Goal: Task Accomplishment & Management: Complete application form

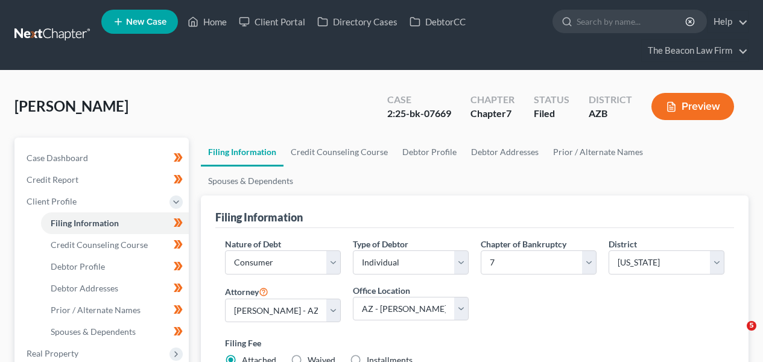
select select "1"
select select "0"
select select "4"
select select "17"
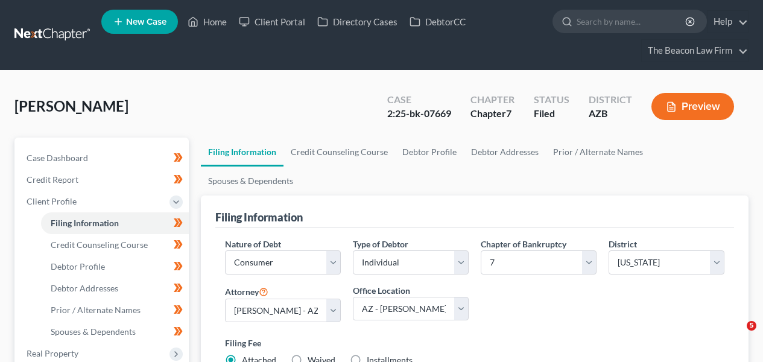
select select "9"
select select "3"
click at [66, 28] on link at bounding box center [52, 35] width 77 height 22
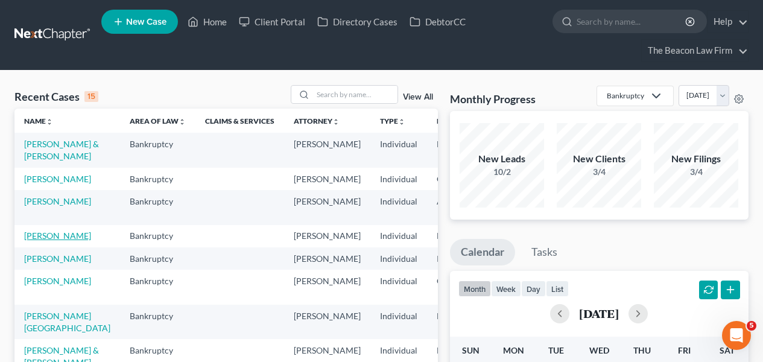
click at [37, 241] on link "Alesci, Dana" at bounding box center [57, 235] width 67 height 10
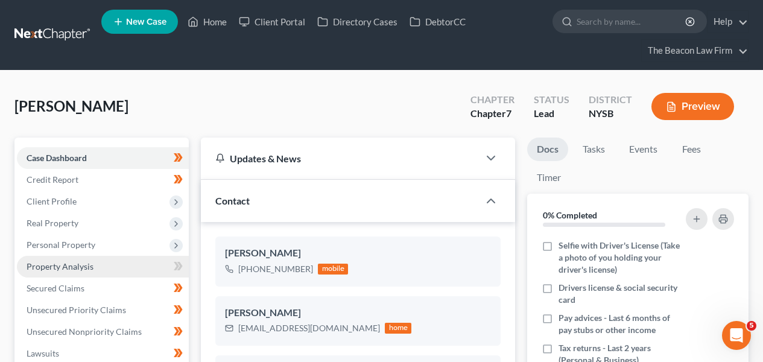
scroll to position [310, 0]
click at [128, 267] on link "Property Analysis" at bounding box center [103, 267] width 172 height 22
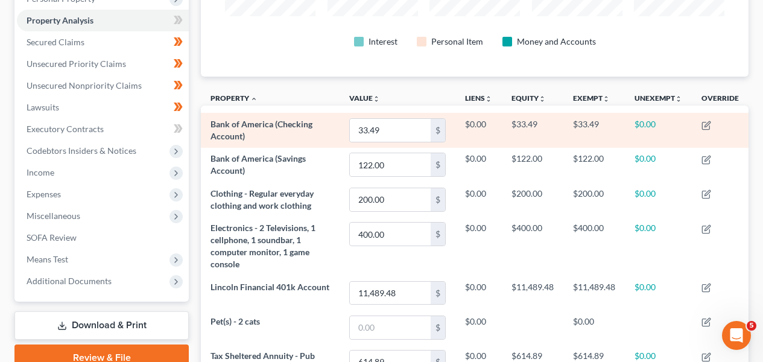
scroll to position [247, 0]
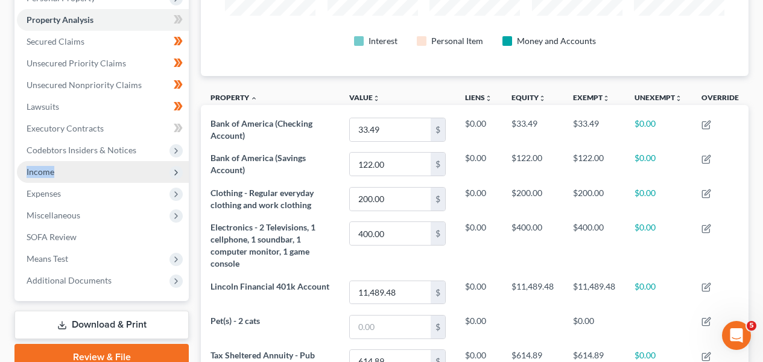
click at [133, 165] on span "Income" at bounding box center [103, 172] width 172 height 22
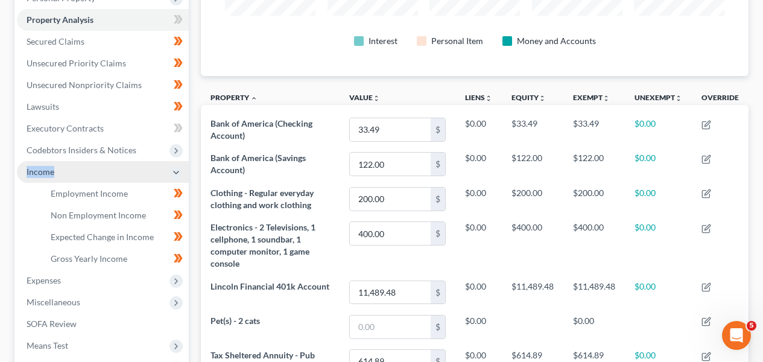
click at [133, 168] on span "Income" at bounding box center [103, 172] width 172 height 22
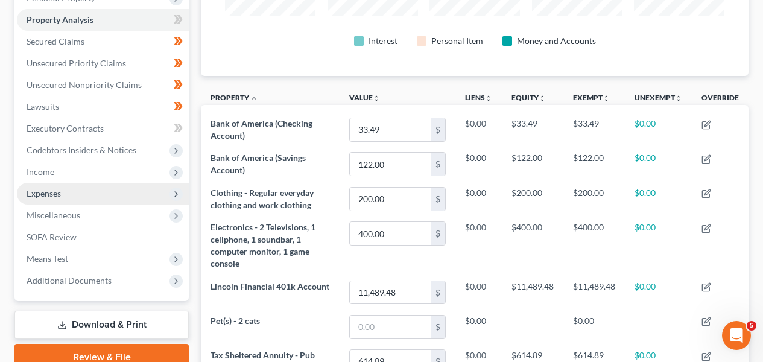
click at [121, 196] on span "Expenses" at bounding box center [103, 194] width 172 height 22
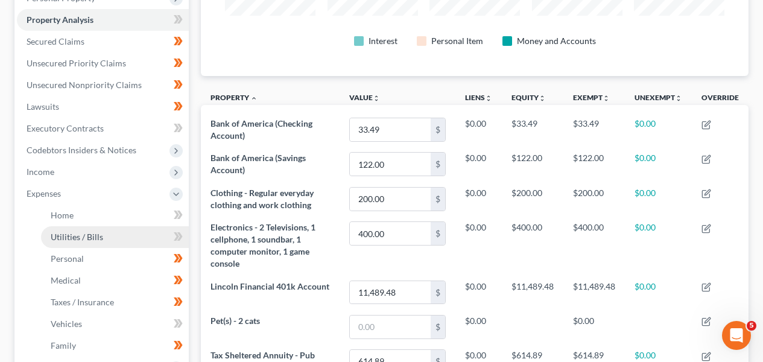
click at [108, 232] on link "Utilities / Bills" at bounding box center [115, 237] width 148 height 22
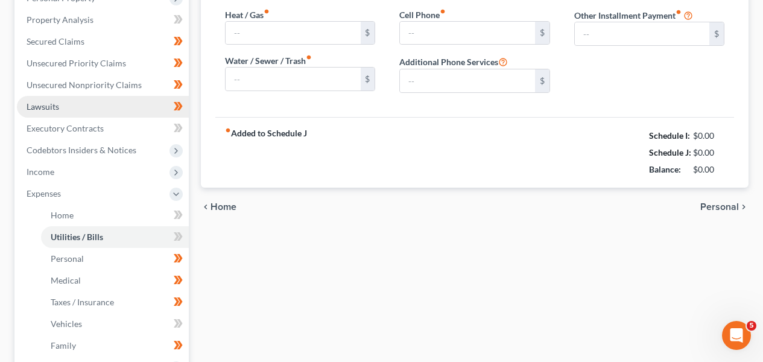
type input "250.00"
type input "0.00"
type input "25.00"
type input "55.00"
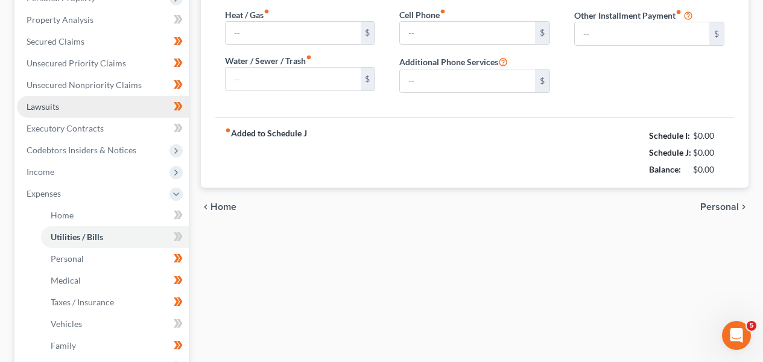
type input "0.00"
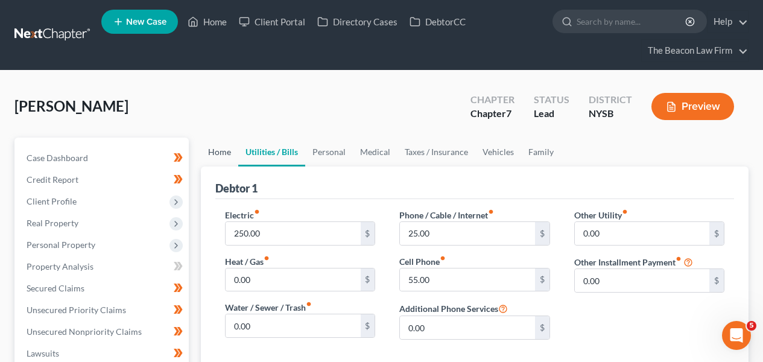
click at [232, 153] on link "Home" at bounding box center [219, 152] width 37 height 29
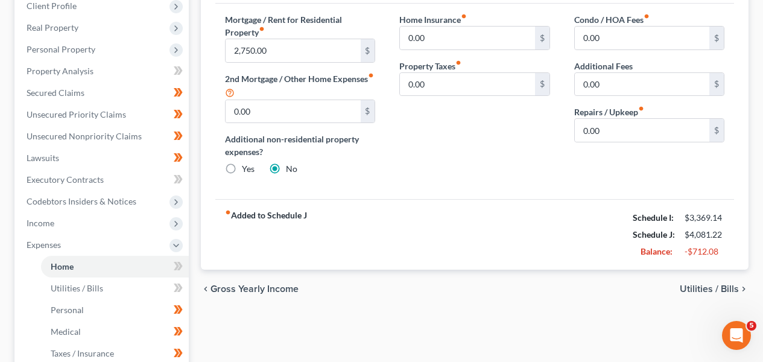
scroll to position [195, 0]
click at [183, 263] on span at bounding box center [178, 268] width 21 height 18
click at [182, 264] on span at bounding box center [178, 268] width 21 height 18
click at [174, 288] on icon at bounding box center [178, 288] width 9 height 15
click at [174, 287] on icon at bounding box center [178, 288] width 9 height 15
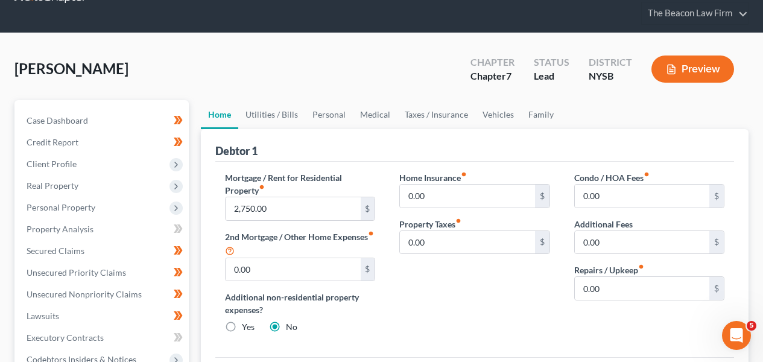
scroll to position [0, 0]
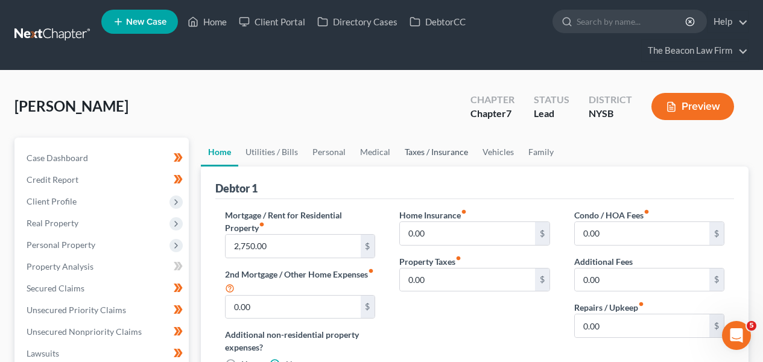
click at [446, 157] on link "Taxes / Insurance" at bounding box center [436, 152] width 78 height 29
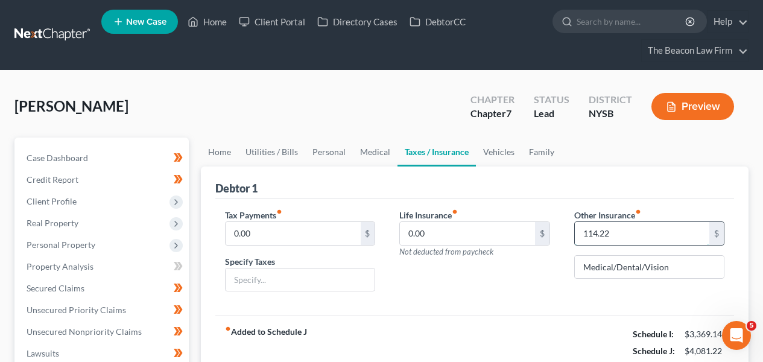
click at [615, 233] on input "114.22" at bounding box center [642, 233] width 134 height 23
click at [616, 232] on input "114.22" at bounding box center [642, 233] width 134 height 23
click at [616, 233] on input "114.22" at bounding box center [642, 233] width 134 height 23
click at [616, 234] on input "114.22" at bounding box center [642, 233] width 134 height 23
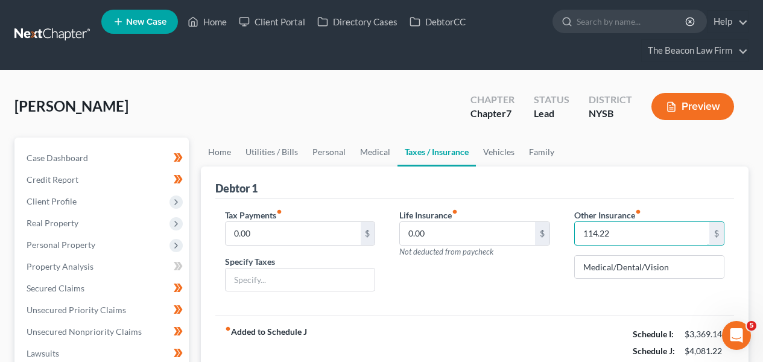
drag, startPoint x: 616, startPoint y: 229, endPoint x: 549, endPoint y: 230, distance: 67.0
click at [549, 230] on div "Tax Payments fiber_manual_record 0.00 $ Specify Taxes Life Insurance fiber_manu…" at bounding box center [475, 255] width 524 height 93
click at [492, 149] on link "Vehicles" at bounding box center [499, 152] width 46 height 29
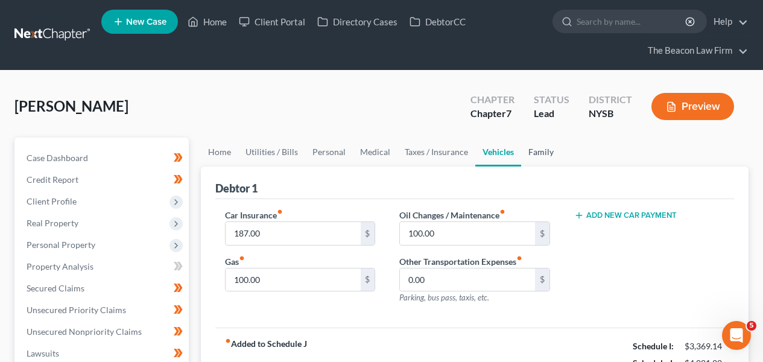
click at [531, 150] on link "Family" at bounding box center [541, 152] width 40 height 29
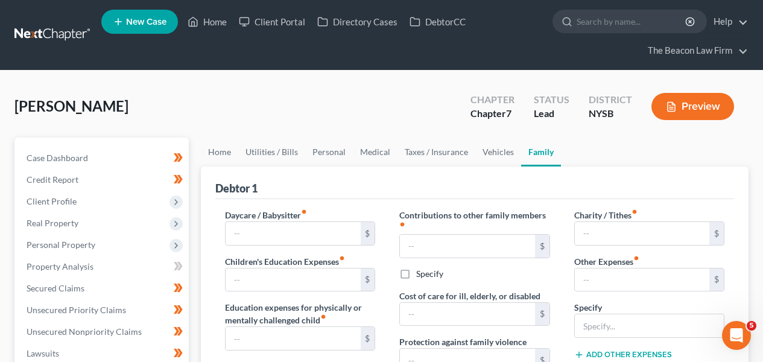
click at [521, 151] on link "Family" at bounding box center [541, 152] width 40 height 29
click at [507, 152] on link "Vehicles" at bounding box center [498, 152] width 46 height 29
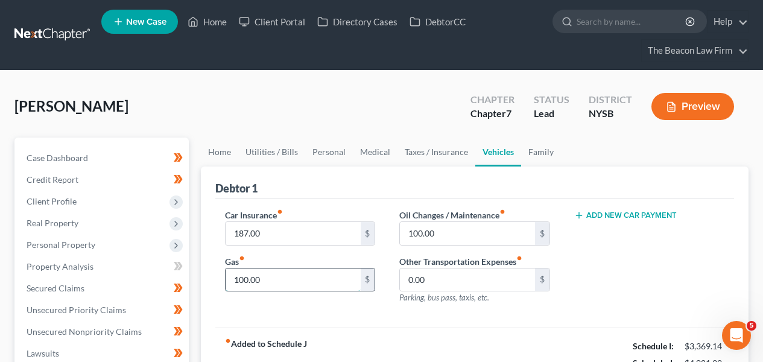
click at [302, 276] on input "100.00" at bounding box center [293, 279] width 134 height 23
type input "160"
click at [422, 242] on input "100.00" at bounding box center [467, 233] width 134 height 23
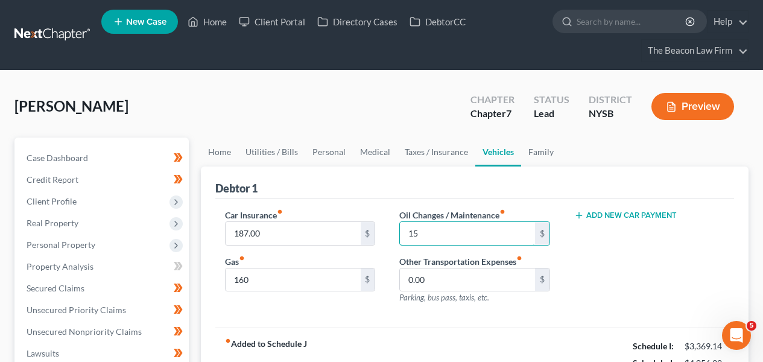
type input "15"
click at [630, 268] on div "Add New Car Payment" at bounding box center [649, 261] width 174 height 105
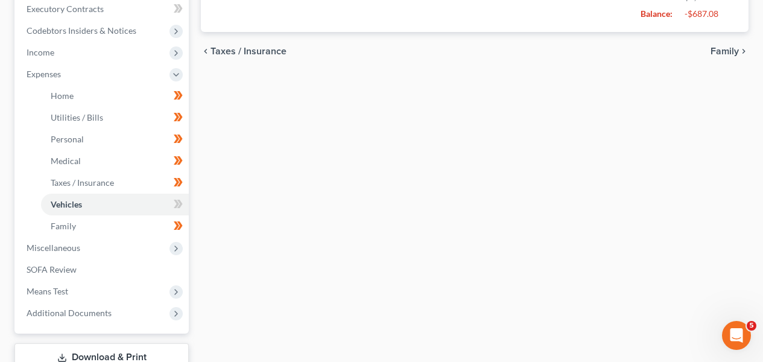
scroll to position [367, 0]
click at [183, 195] on span at bounding box center [178, 204] width 21 height 18
click at [184, 195] on span at bounding box center [178, 204] width 21 height 18
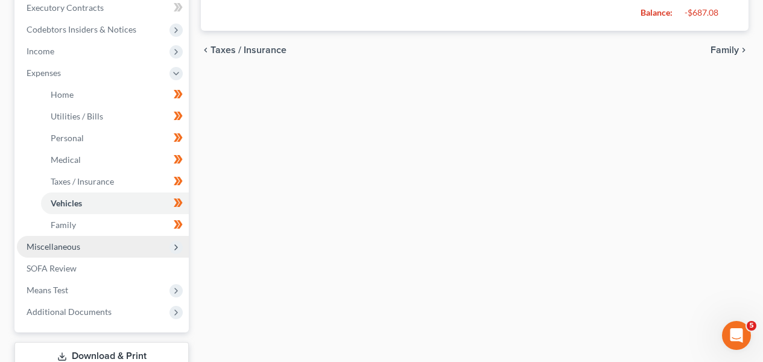
click at [139, 242] on span "Miscellaneous" at bounding box center [103, 247] width 172 height 22
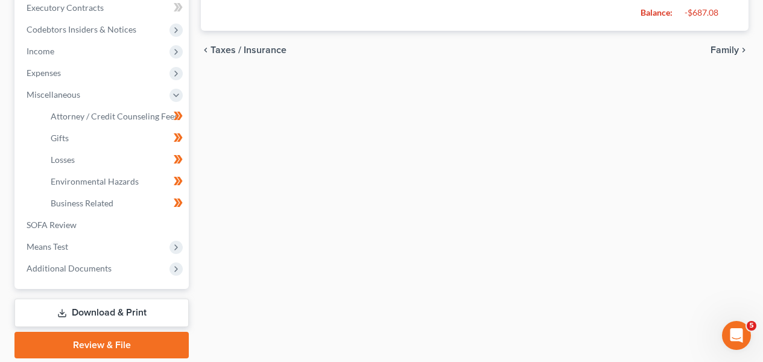
scroll to position [17, 0]
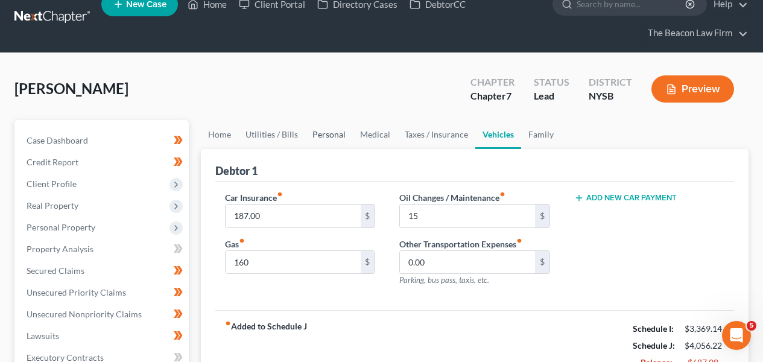
click at [341, 137] on link "Personal" at bounding box center [329, 134] width 48 height 29
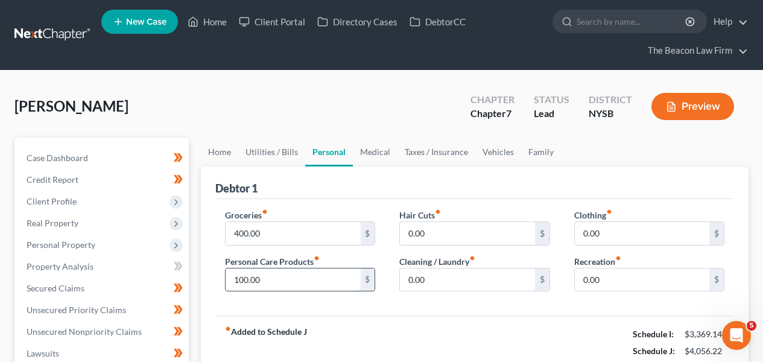
click at [312, 278] on input "100.00" at bounding box center [293, 279] width 134 height 23
type input "50"
click at [625, 296] on div "Clothing fiber_manual_record 0.00 $ Recreation fiber_manual_record 0.00 $" at bounding box center [649, 255] width 174 height 93
click at [625, 290] on div "0.00 $" at bounding box center [649, 280] width 150 height 24
click at [627, 287] on input "0.00" at bounding box center [642, 279] width 134 height 23
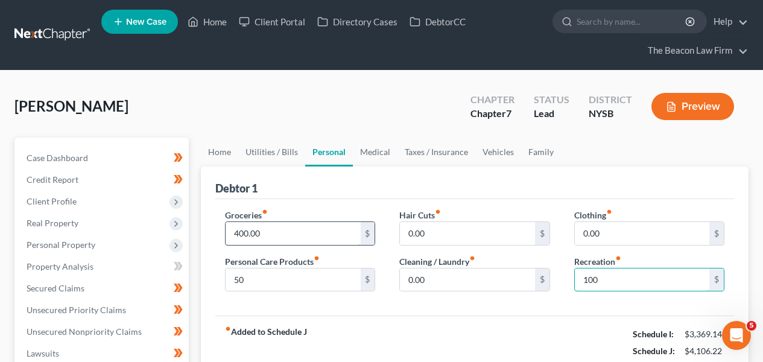
type input "100"
click at [344, 234] on input "400.00" at bounding box center [293, 233] width 134 height 23
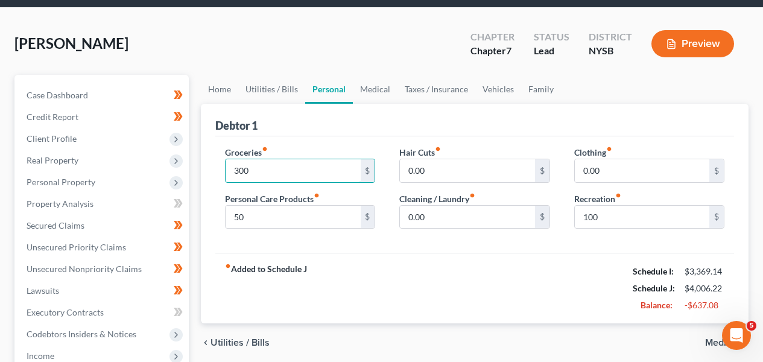
scroll to position [62, 0]
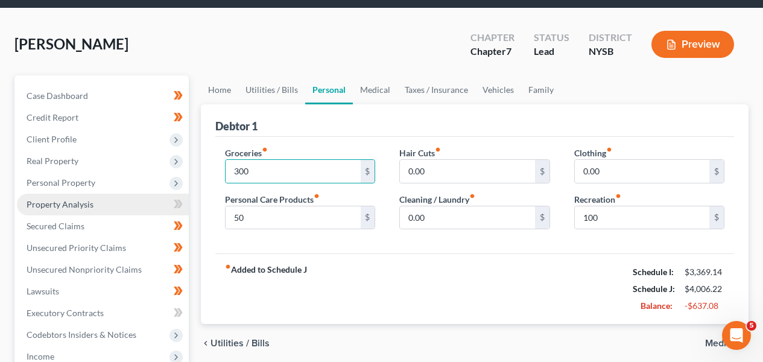
click at [116, 194] on link "Property Analysis" at bounding box center [103, 205] width 172 height 22
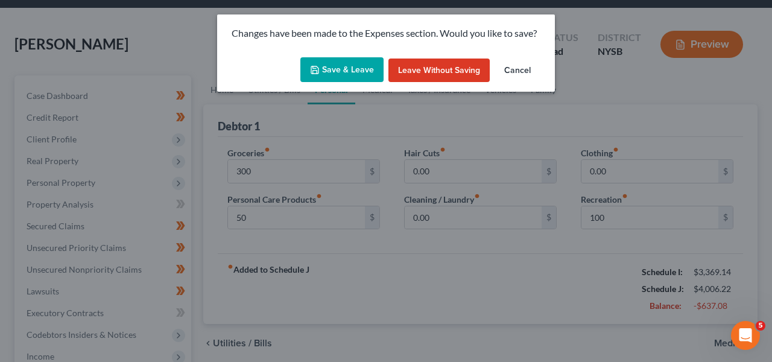
click at [348, 71] on button "Save & Leave" at bounding box center [341, 69] width 83 height 25
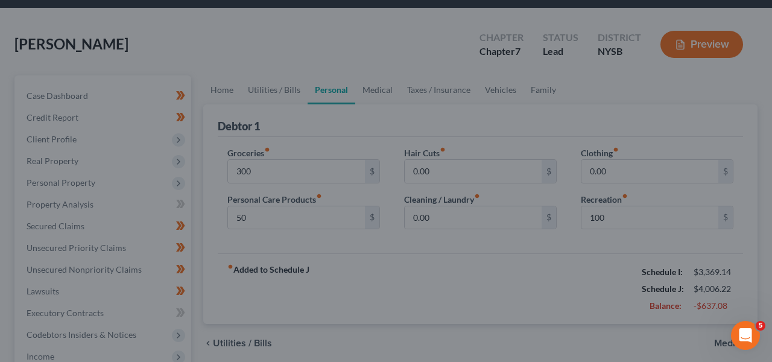
type input "300.00"
type input "50.00"
type input "100.00"
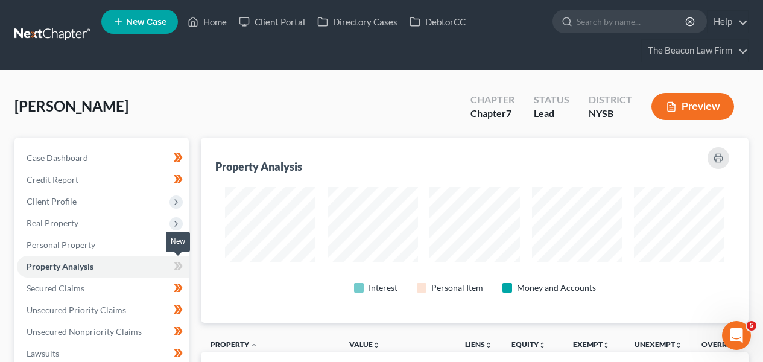
click at [182, 265] on icon at bounding box center [178, 266] width 9 height 15
click at [182, 265] on span at bounding box center [178, 268] width 21 height 18
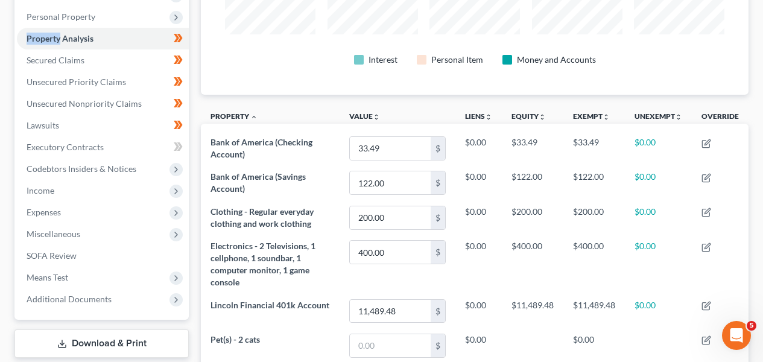
scroll to position [225, 0]
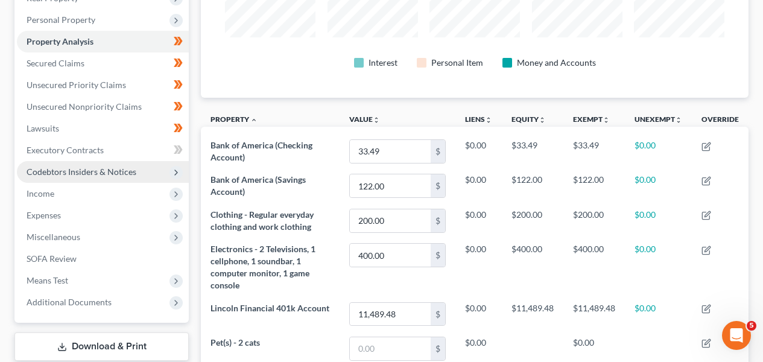
click at [150, 167] on span "Codebtors Insiders & Notices" at bounding box center [103, 172] width 172 height 22
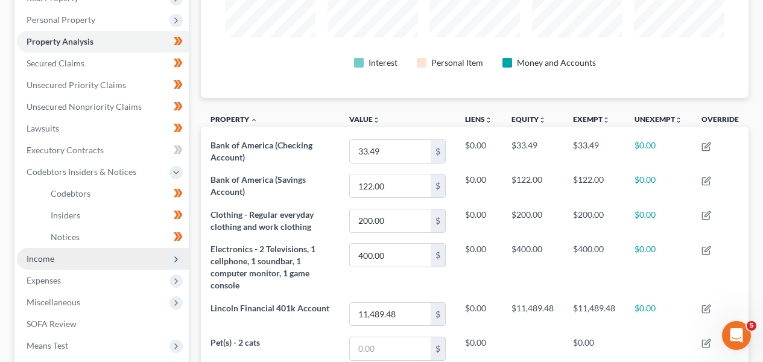
click at [117, 261] on span "Income" at bounding box center [103, 259] width 172 height 22
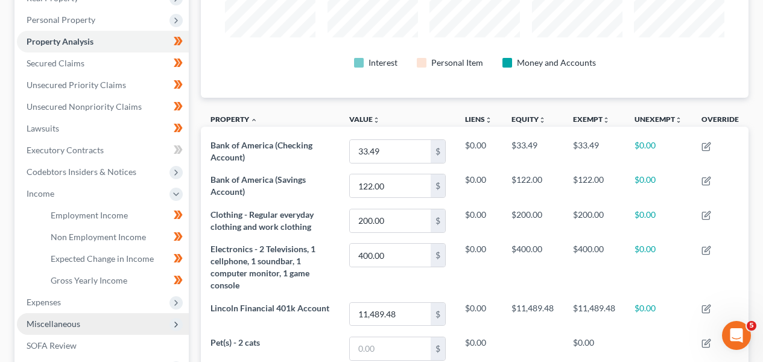
click at [104, 321] on span "Miscellaneous" at bounding box center [103, 324] width 172 height 22
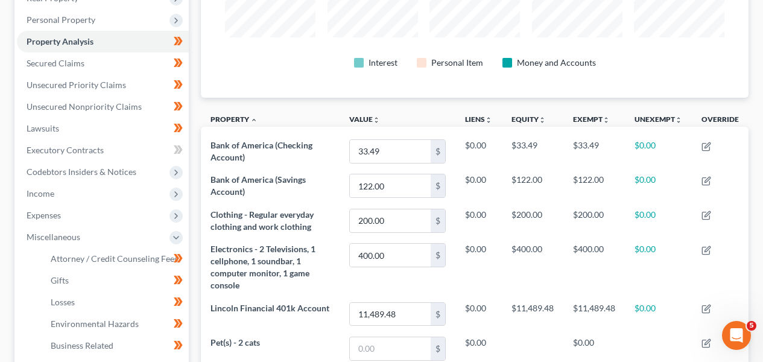
click at [762, 80] on div "Alesci, Dana Upgraded Chapter Chapter 7 Status Lead District NYSB Preview Petit…" at bounding box center [381, 185] width 763 height 679
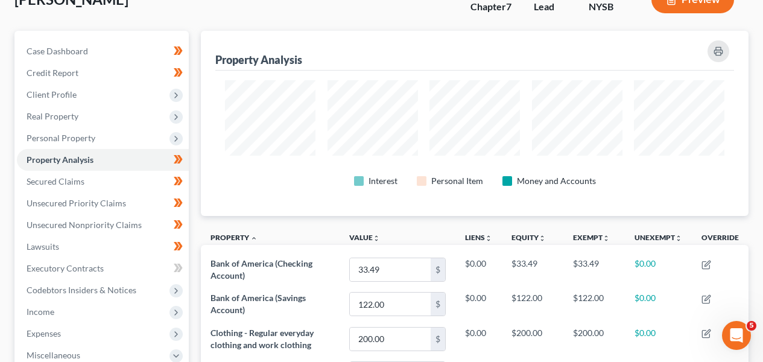
scroll to position [107, 0]
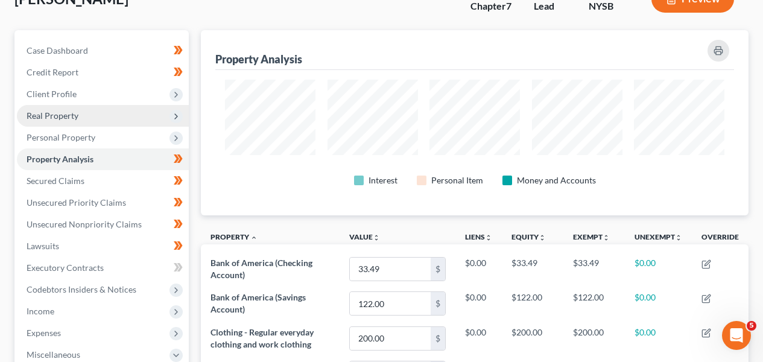
click at [128, 116] on span "Real Property" at bounding box center [103, 116] width 172 height 22
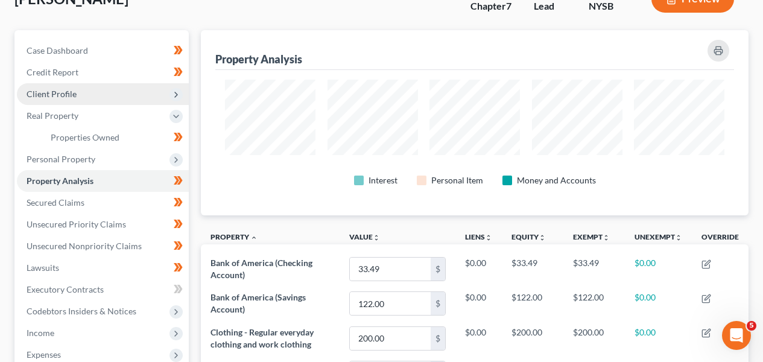
click at [132, 93] on span "Client Profile" at bounding box center [103, 94] width 172 height 22
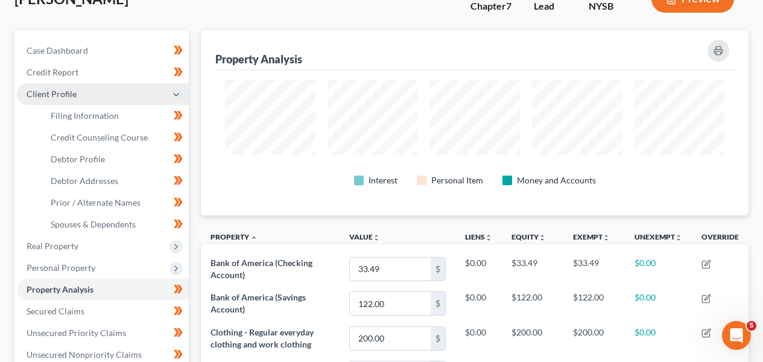
click at [132, 93] on span "Client Profile" at bounding box center [103, 94] width 172 height 22
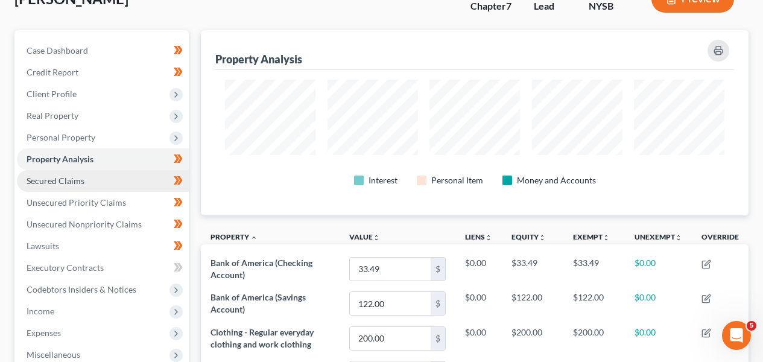
click at [124, 182] on link "Secured Claims" at bounding box center [103, 181] width 172 height 22
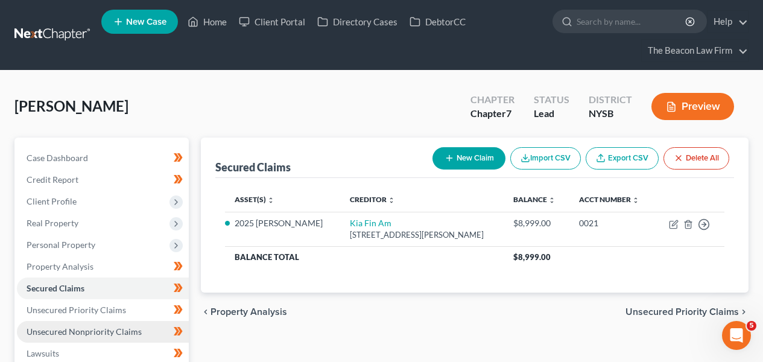
click at [122, 329] on span "Unsecured Nonpriority Claims" at bounding box center [84, 331] width 115 height 10
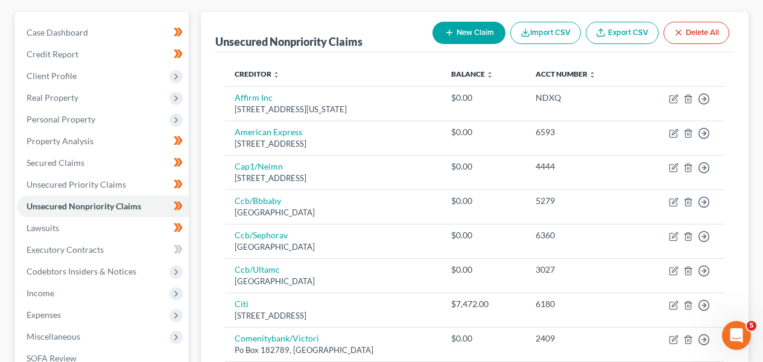
scroll to position [128, 0]
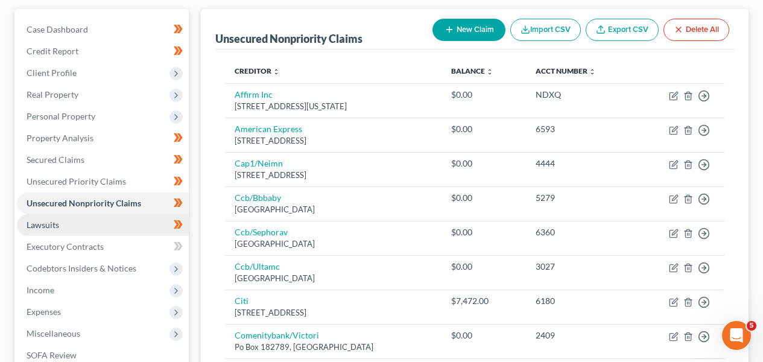
click at [86, 221] on link "Lawsuits" at bounding box center [103, 225] width 172 height 22
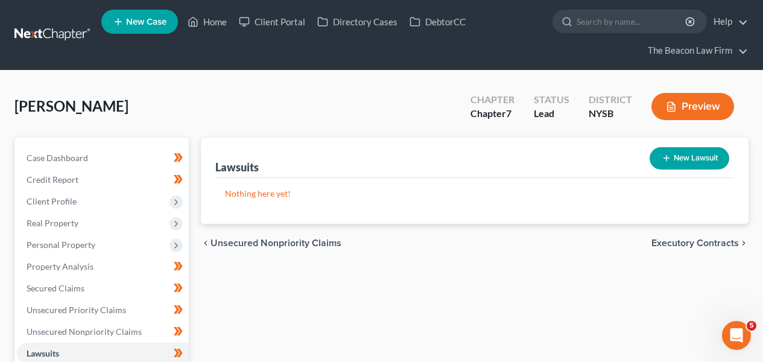
click at [681, 242] on span "Executory Contracts" at bounding box center [694, 243] width 87 height 10
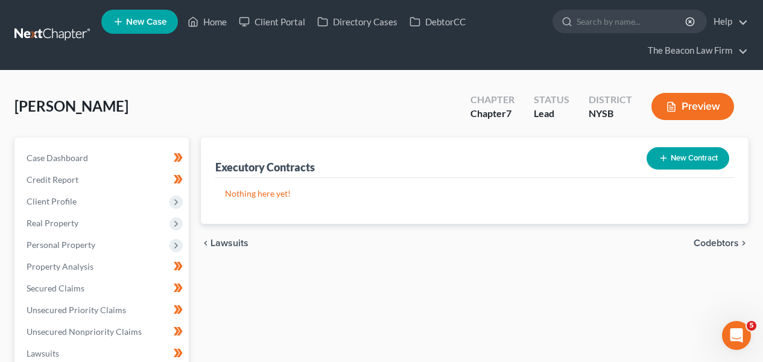
click at [676, 170] on div "New Contract" at bounding box center [688, 158] width 92 height 32
click at [677, 166] on button "New Contract" at bounding box center [688, 158] width 83 height 22
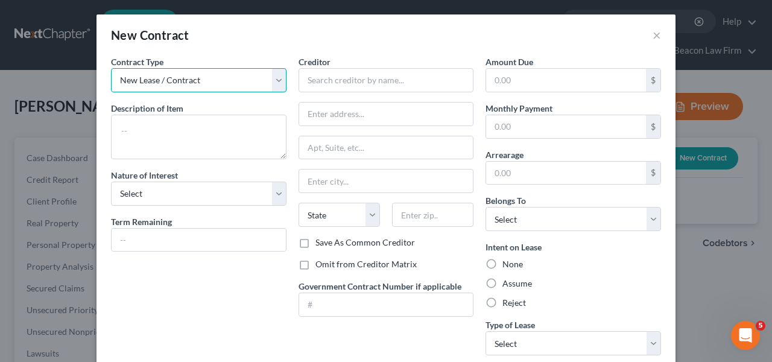
click at [182, 85] on select "New Lease / Contract New Timeshare" at bounding box center [199, 80] width 176 height 24
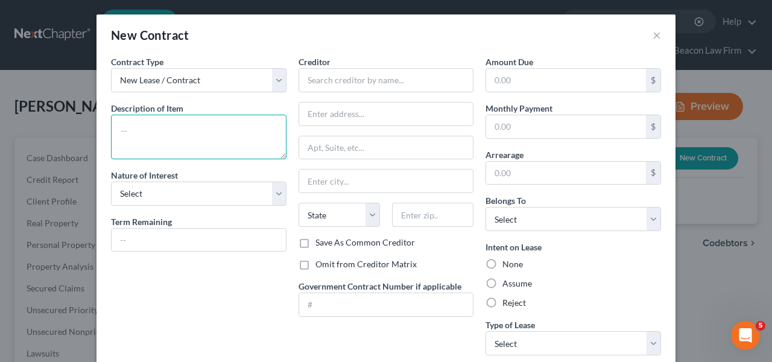
click at [173, 150] on textarea at bounding box center [199, 137] width 176 height 45
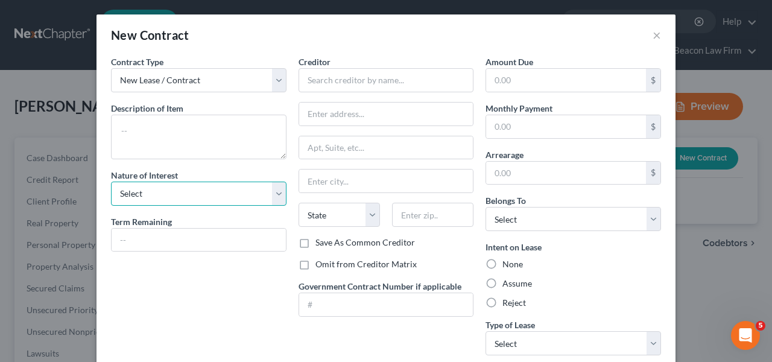
click at [168, 194] on select "Select Purchaser Agent Lessor Lessee" at bounding box center [199, 194] width 176 height 24
select select "3"
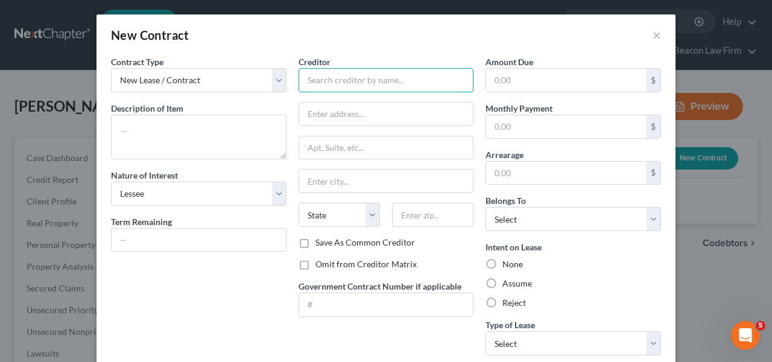
click at [332, 86] on input "text" at bounding box center [387, 80] width 176 height 24
click at [507, 285] on label "Assume" at bounding box center [517, 283] width 30 height 12
click at [507, 285] on input "Assume" at bounding box center [511, 281] width 8 height 8
radio input "true"
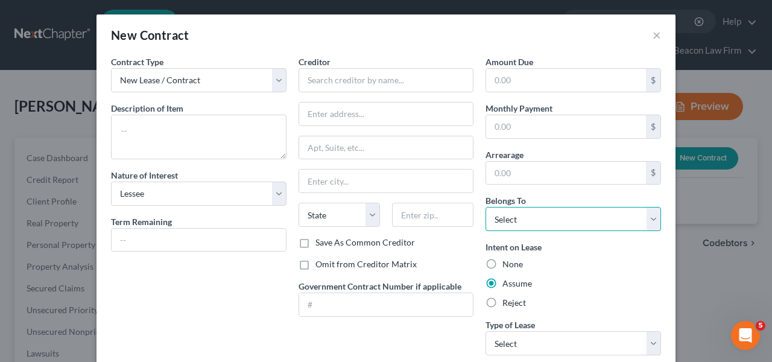
click at [527, 225] on select "Select Debtor 1 Only Debtor 2 Only Debtor 1 And Debtor 2 Only At Least One Of T…" at bounding box center [574, 219] width 176 height 24
select select "0"
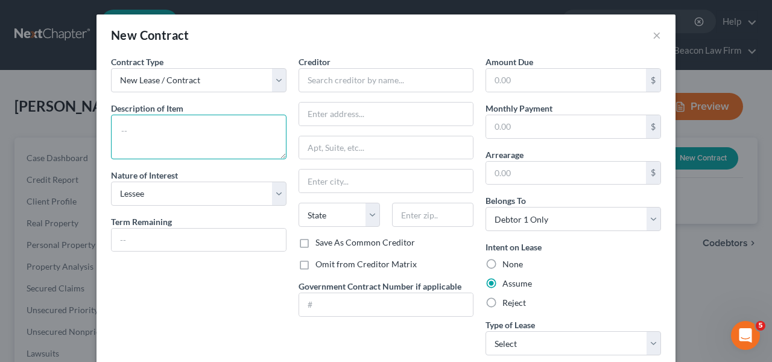
click at [179, 130] on textarea at bounding box center [199, 137] width 176 height 45
type textarea "Kia Vehicle"
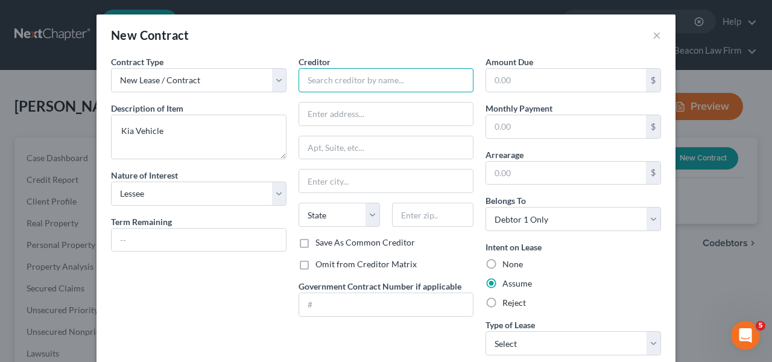
click at [325, 71] on input "text" at bounding box center [387, 80] width 176 height 24
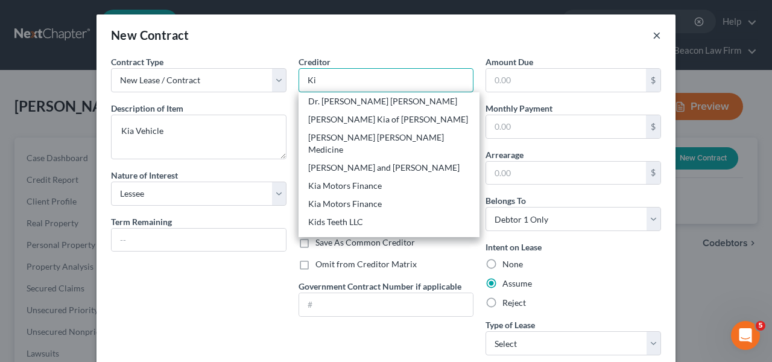
type input "Ki"
click at [653, 33] on button "×" at bounding box center [657, 35] width 8 height 14
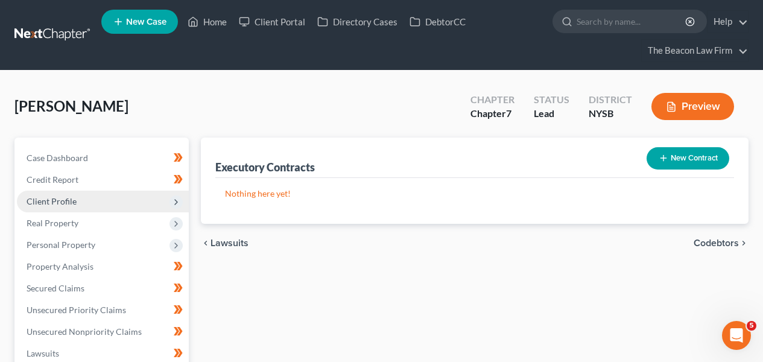
click at [126, 206] on span "Client Profile" at bounding box center [103, 202] width 172 height 22
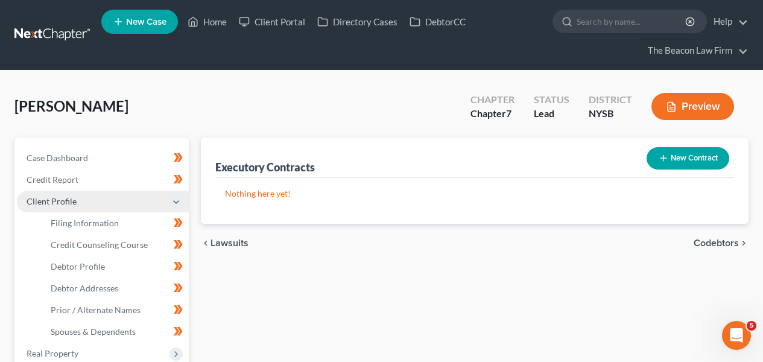
click at [122, 206] on span "Client Profile" at bounding box center [103, 202] width 172 height 22
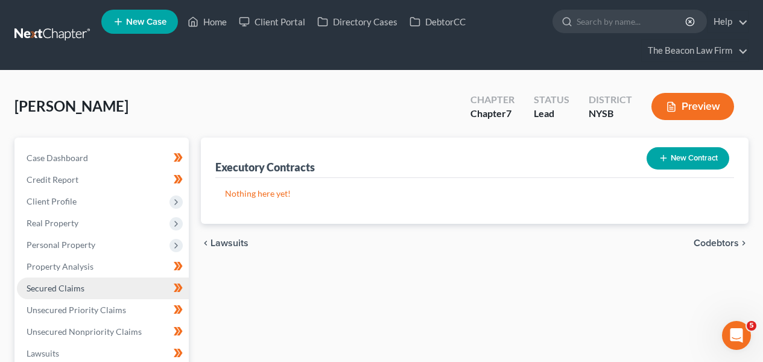
click at [94, 280] on link "Secured Claims" at bounding box center [103, 288] width 172 height 22
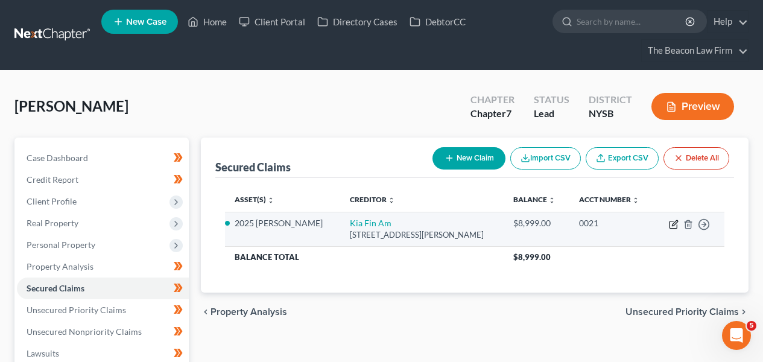
click at [676, 225] on icon "button" at bounding box center [674, 225] width 10 height 10
select select "4"
select select "2"
select select "0"
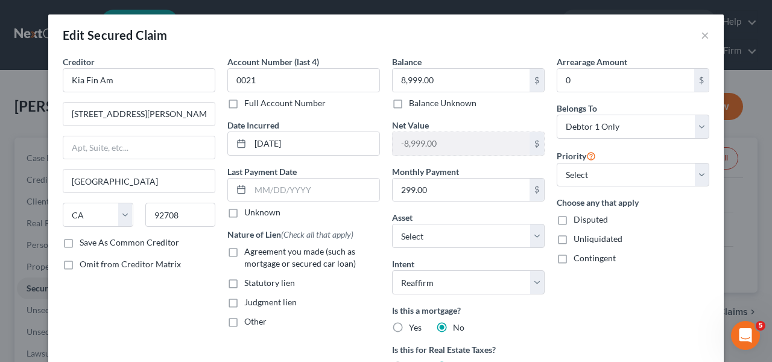
click at [128, 251] on div "Creditor * Kia Fin Am 10550 Talbert Ave Fountain Valley State AL AK AR AZ CA CO…" at bounding box center [139, 278] width 165 height 446
click at [130, 247] on label "Save As Common Creditor" at bounding box center [130, 242] width 100 height 12
click at [92, 244] on input "Save As Common Creditor" at bounding box center [88, 240] width 8 height 8
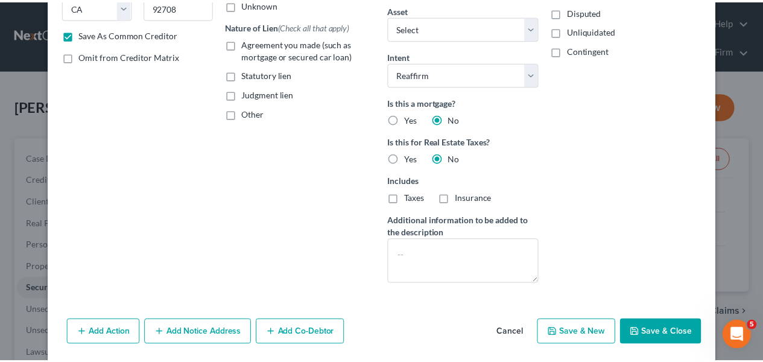
scroll to position [224, 0]
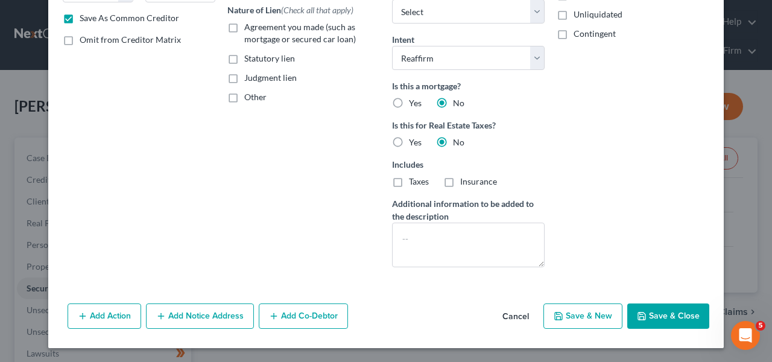
click at [665, 311] on button "Save & Close" at bounding box center [668, 315] width 82 height 25
checkbox input "false"
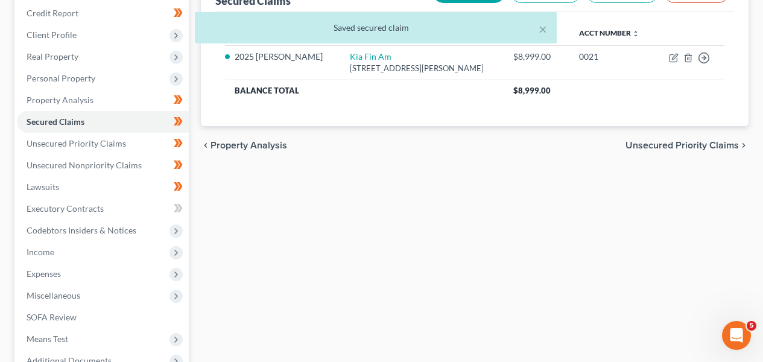
scroll to position [168, 0]
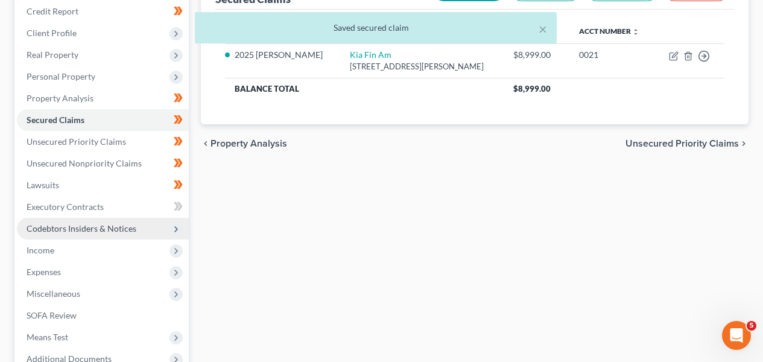
click at [124, 229] on span "Codebtors Insiders & Notices" at bounding box center [82, 228] width 110 height 10
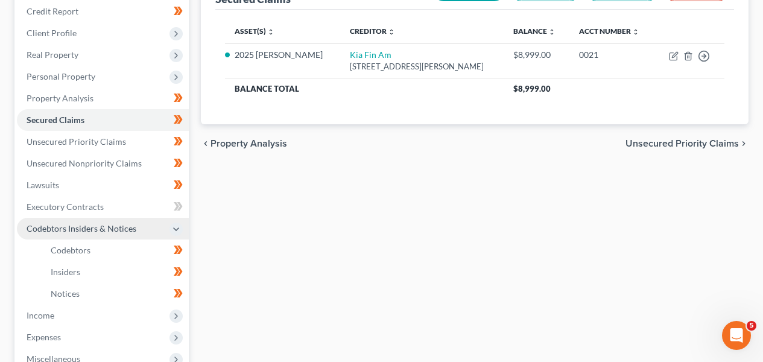
click at [123, 230] on span "Codebtors Insiders & Notices" at bounding box center [82, 228] width 110 height 10
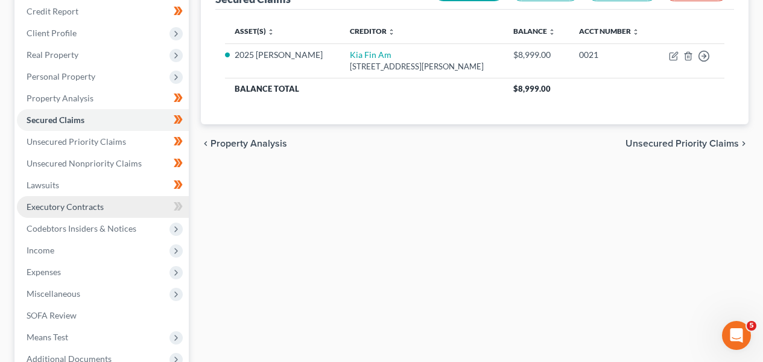
click at [122, 210] on link "Executory Contracts" at bounding box center [103, 207] width 172 height 22
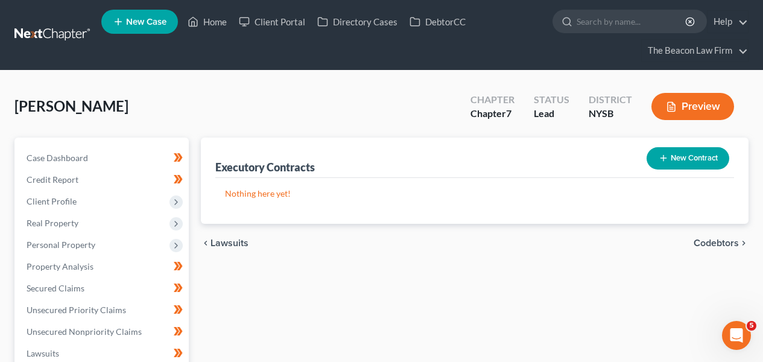
click at [696, 162] on button "New Contract" at bounding box center [688, 158] width 83 height 22
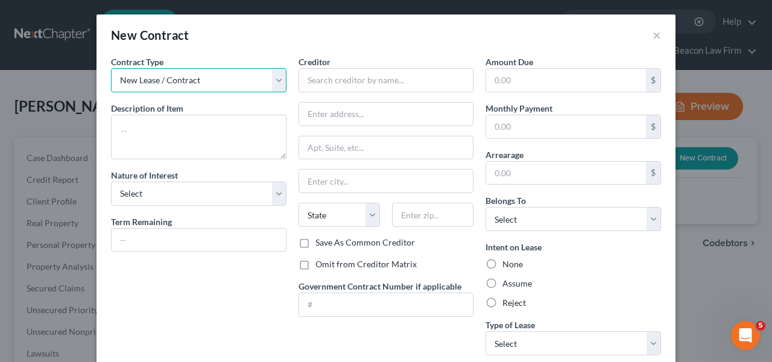
click at [191, 91] on select "New Lease / Contract New Timeshare" at bounding box center [199, 80] width 176 height 24
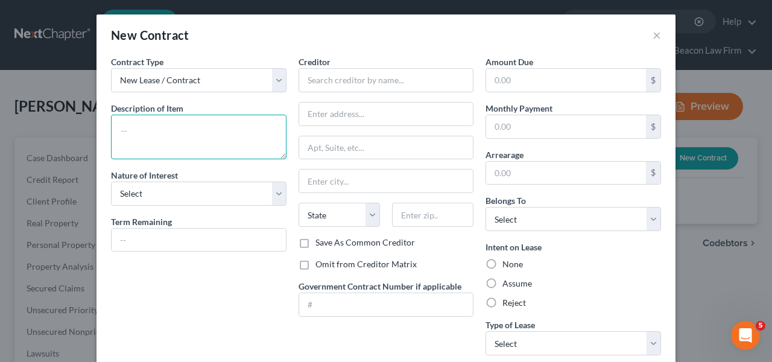
click at [175, 136] on textarea at bounding box center [199, 137] width 176 height 45
type textarea "K"
type textarea "Leased Kia vehicle"
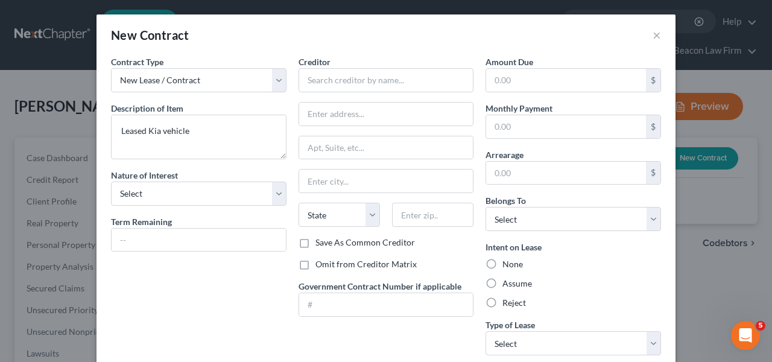
click at [226, 178] on div "Nature of Interest Select Purchaser Agent Lessor Lessee" at bounding box center [199, 187] width 176 height 37
click at [223, 186] on select "Select Purchaser Agent Lessor Lessee" at bounding box center [199, 194] width 176 height 24
select select "3"
click at [371, 81] on input "text" at bounding box center [387, 80] width 176 height 24
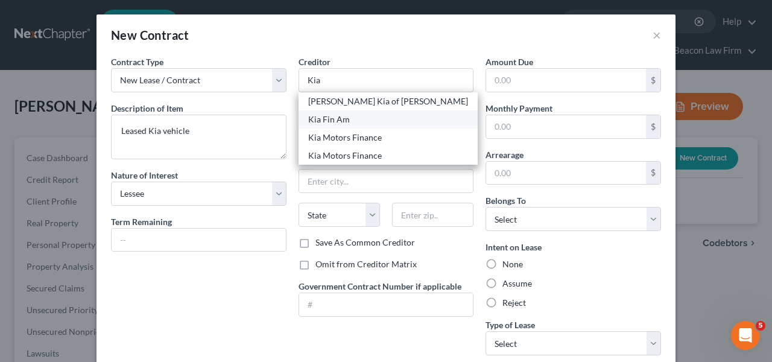
click at [359, 117] on div "Kia Fin Am" at bounding box center [388, 119] width 160 height 12
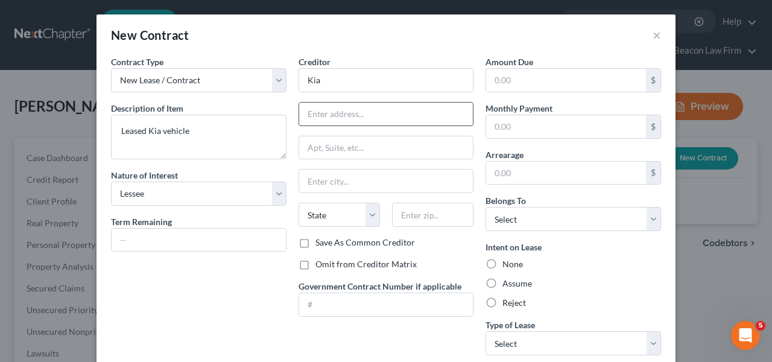
type input "Kia Fin Am"
type input "10550 Talbert Ave"
type input "Fountain Valley"
select select "4"
type input "92708"
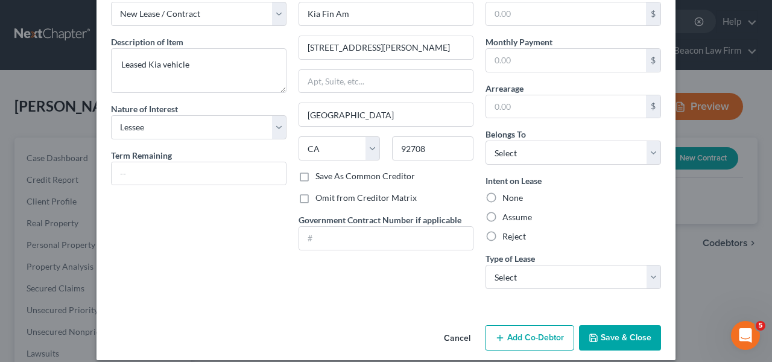
scroll to position [78, 0]
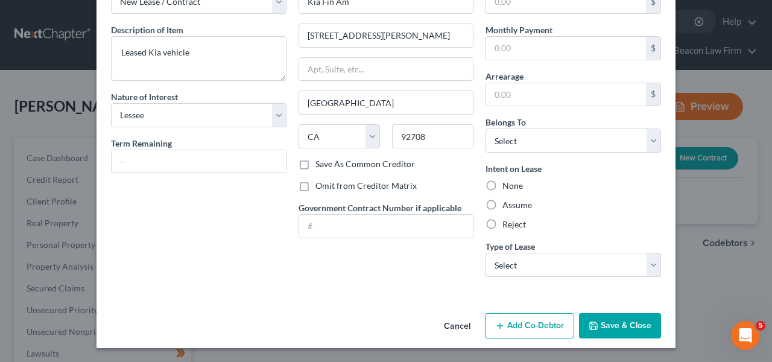
click at [502, 207] on label "Assume" at bounding box center [517, 205] width 30 height 12
click at [507, 207] on input "Assume" at bounding box center [511, 203] width 8 height 8
radio input "true"
click at [507, 258] on select "Select Real Estate Car Other" at bounding box center [574, 265] width 176 height 24
select select "1"
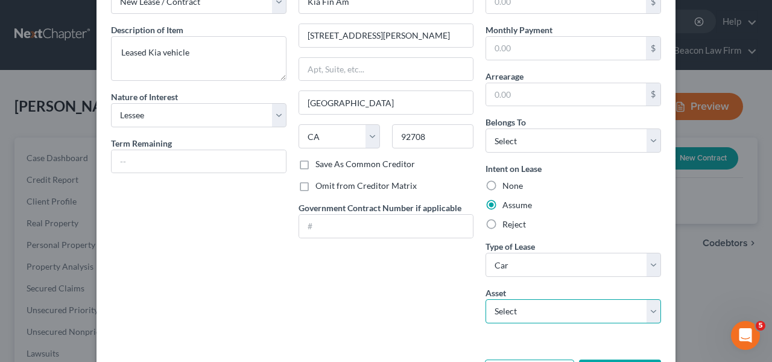
click at [536, 309] on select "Select 2025 Kia Seltos - $0.0" at bounding box center [574, 311] width 176 height 24
select select "0"
type textarea "2025 Kia Seltos"
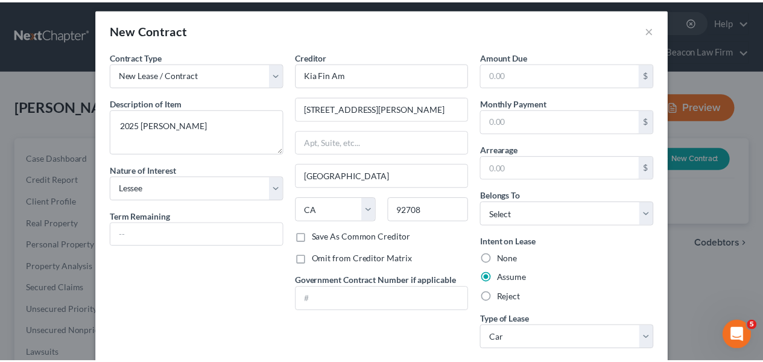
scroll to position [125, 0]
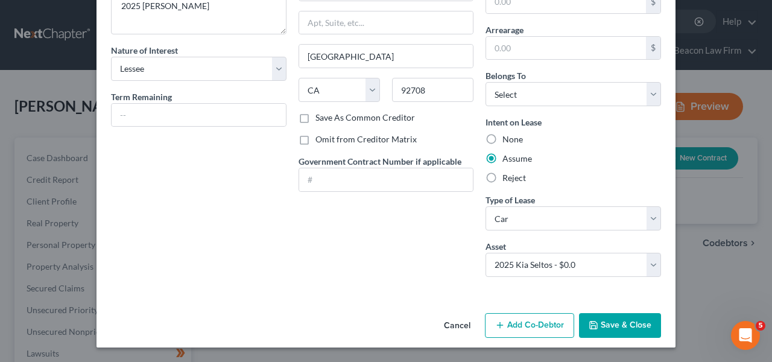
click at [629, 326] on button "Save & Close" at bounding box center [620, 325] width 82 height 25
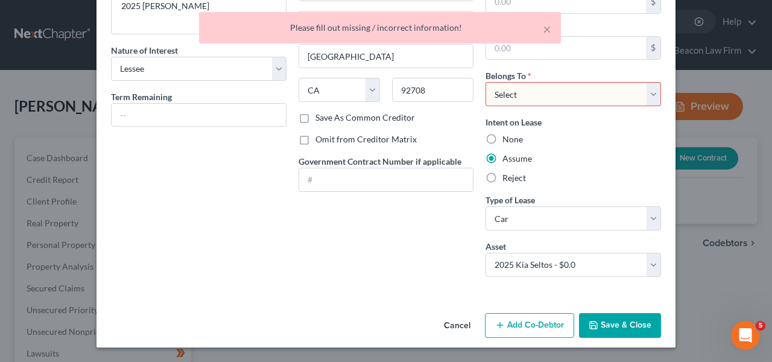
click at [572, 94] on select "Select Debtor 1 Only Debtor 2 Only Debtor 1 And Debtor 2 Only At Least One Of T…" at bounding box center [574, 94] width 176 height 24
select select "0"
click at [610, 318] on button "Save & Close" at bounding box center [620, 325] width 82 height 25
